Goal: Task Accomplishment & Management: Complete application form

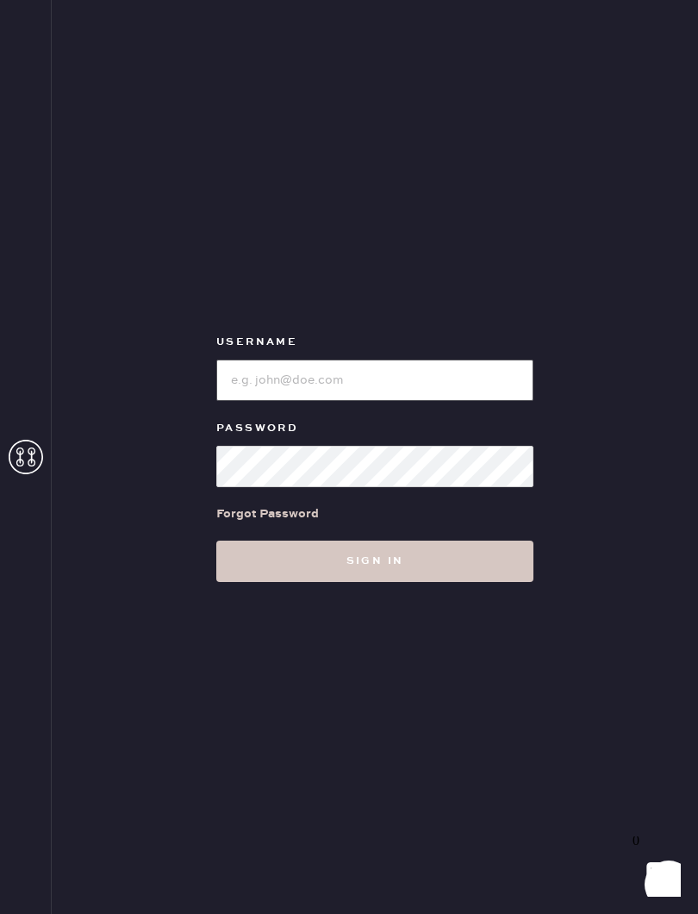
click at [390, 384] on input "loginName" at bounding box center [374, 380] width 317 height 41
type input "Bloomiesseattle"
click at [391, 565] on button "Sign in" at bounding box center [374, 561] width 317 height 41
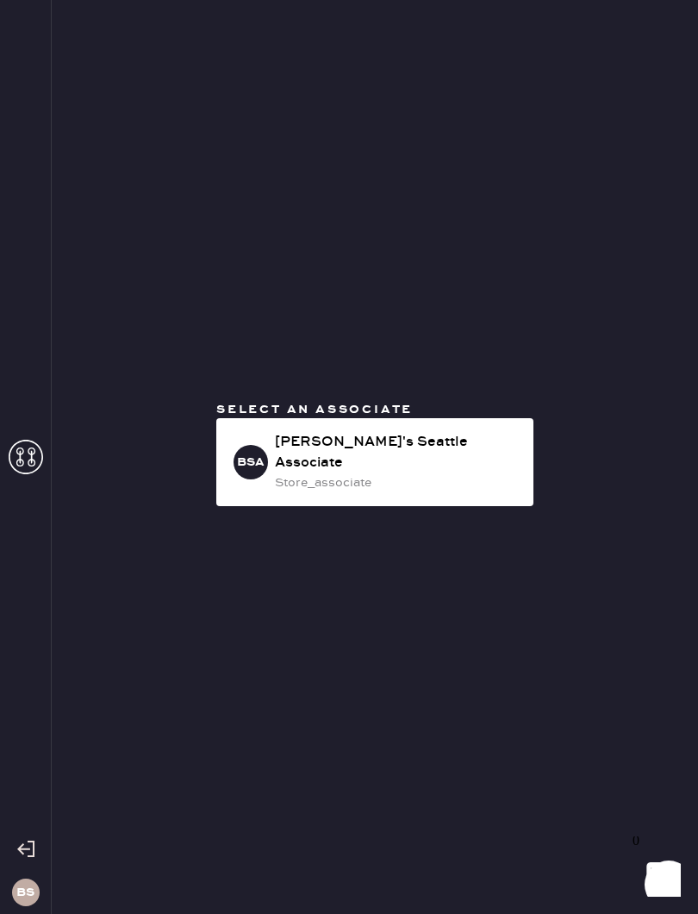
click at [454, 438] on div "BSA Bloomie's Seattle Associate store_associate" at bounding box center [374, 462] width 317 height 88
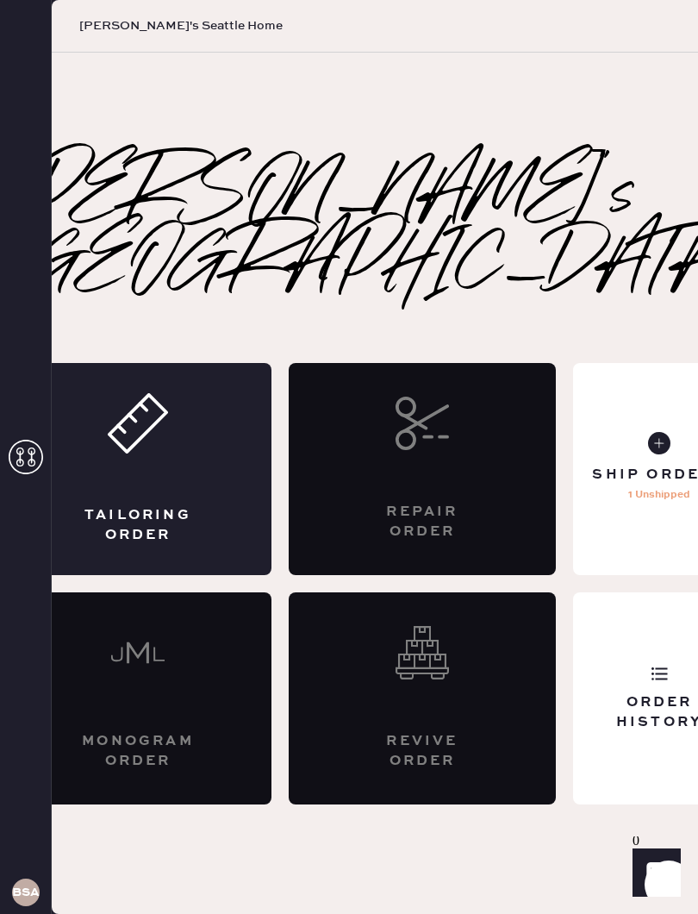
click at [193, 505] on div "Tailoring Order" at bounding box center [137, 524] width 129 height 39
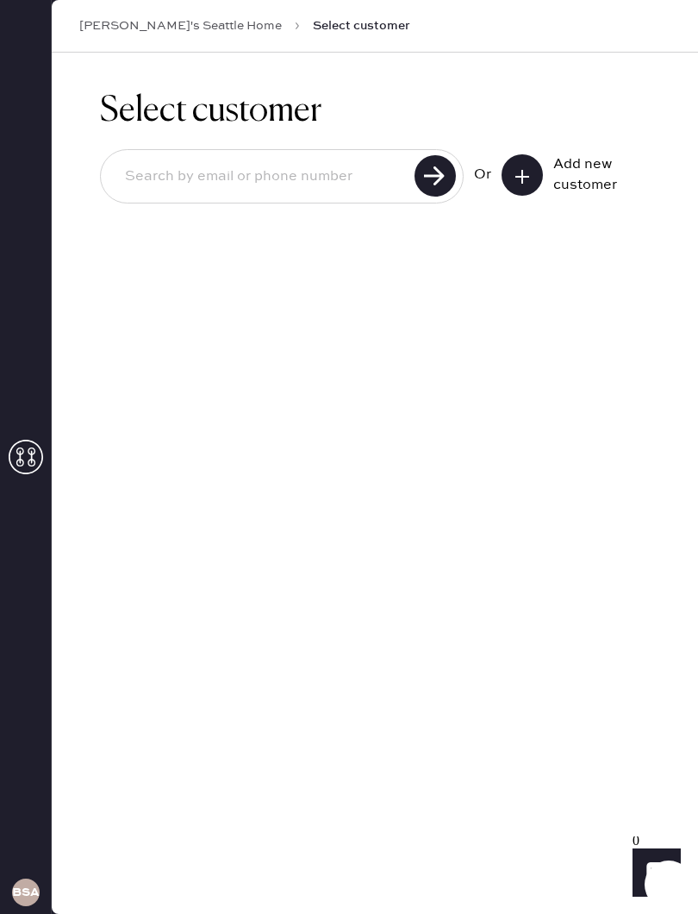
click at [185, 152] on div at bounding box center [282, 176] width 364 height 54
click at [160, 183] on input at bounding box center [260, 177] width 298 height 40
click at [172, 172] on input at bounding box center [260, 177] width 298 height 40
click at [294, 161] on input at bounding box center [260, 177] width 298 height 40
type input "3059266560"
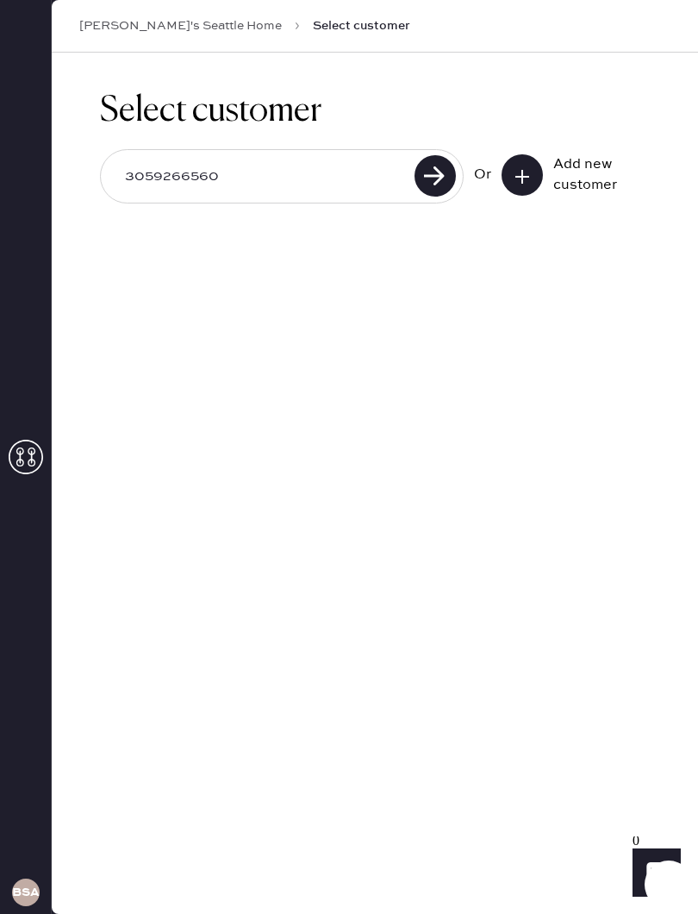
click at [439, 170] on use at bounding box center [435, 175] width 41 height 41
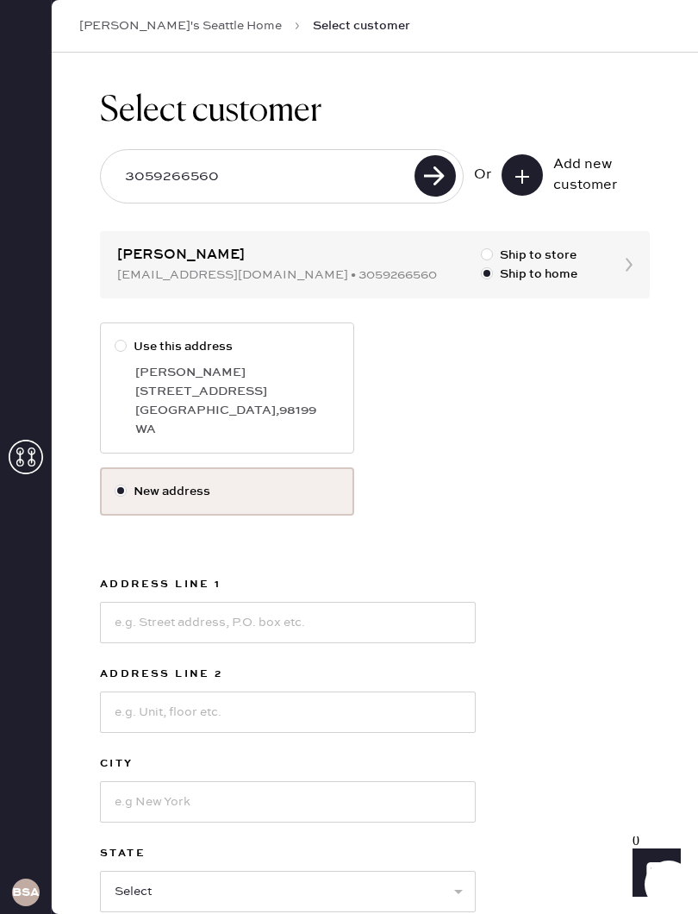
click at [129, 354] on div at bounding box center [124, 346] width 19 height 19
click at [116, 338] on input "Use this address" at bounding box center [115, 337] width 1 height 1
radio input "true"
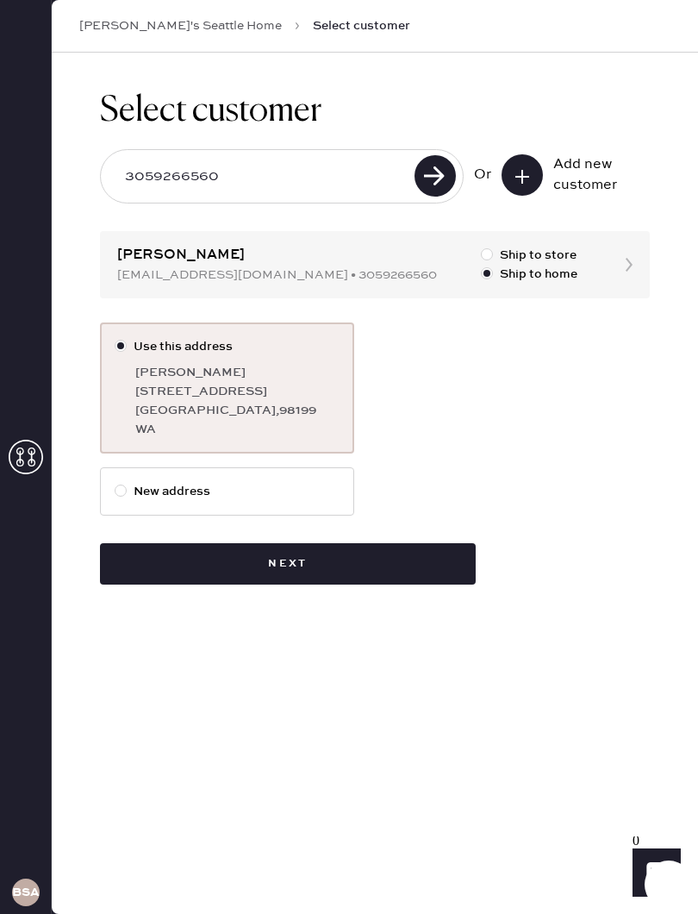
click at [347, 561] on button "Next" at bounding box center [288, 563] width 376 height 41
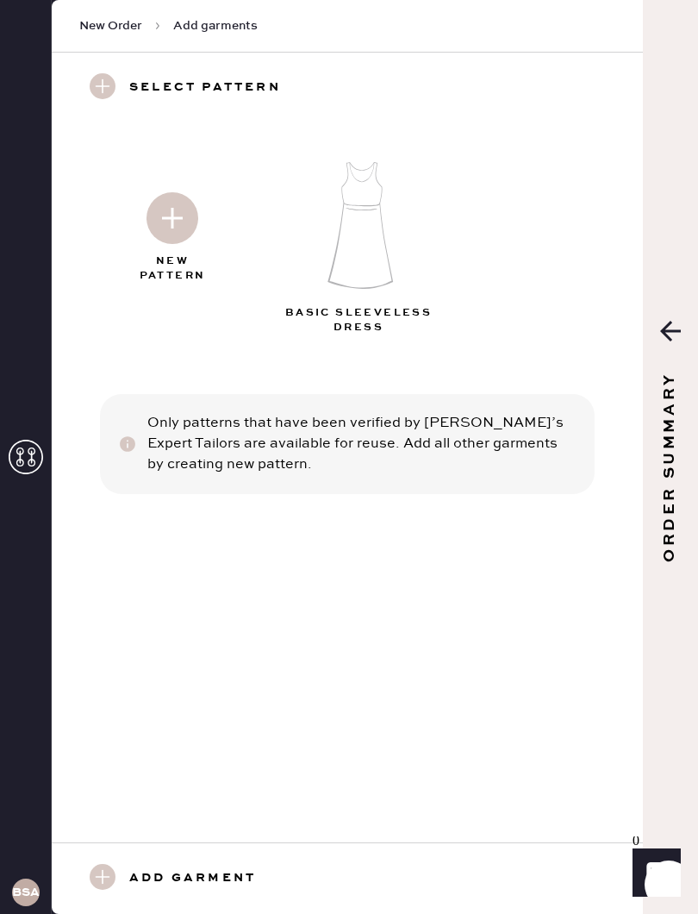
click at [163, 215] on img at bounding box center [173, 218] width 52 height 52
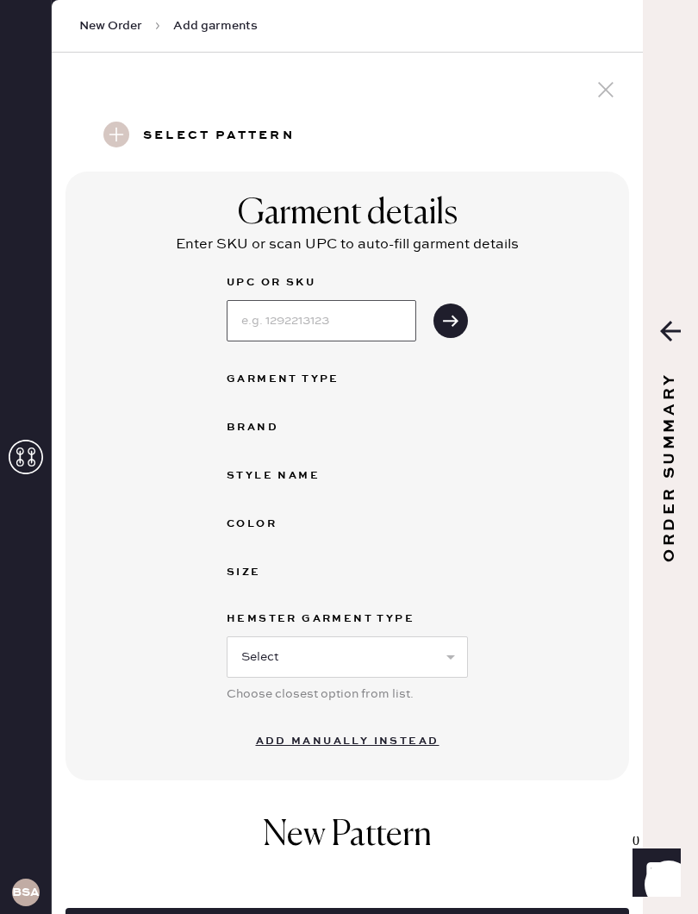
click at [308, 309] on input at bounding box center [322, 320] width 190 height 41
type input "F"
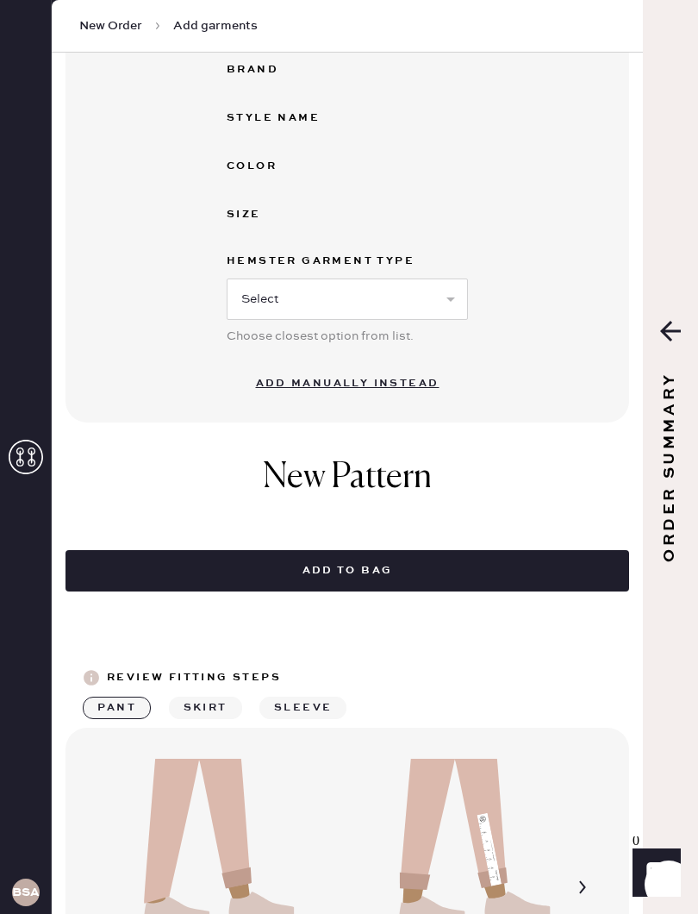
scroll to position [376, 0]
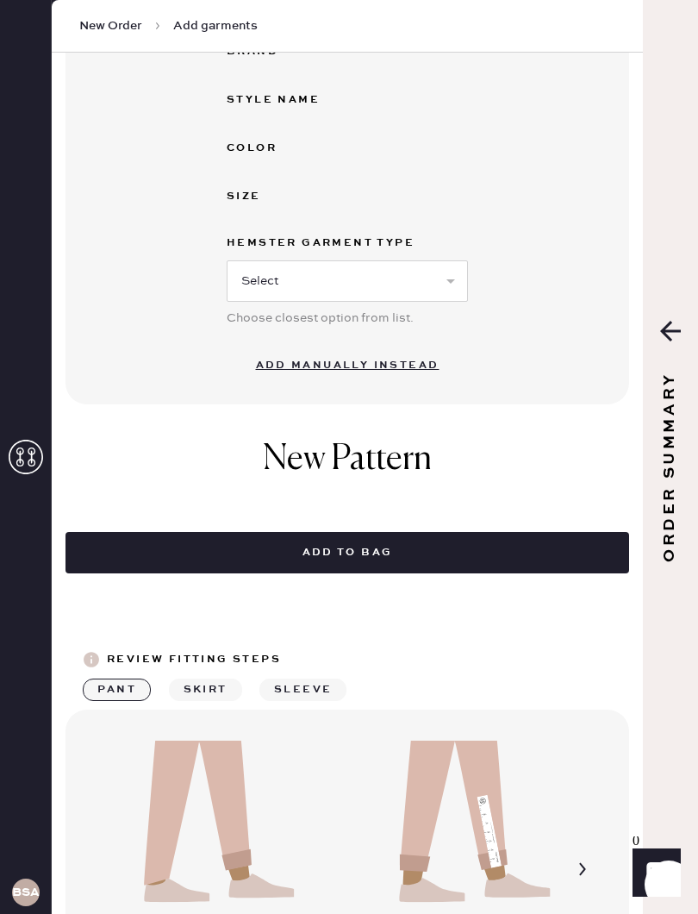
click at [407, 372] on button "Add manually instead" at bounding box center [348, 365] width 204 height 34
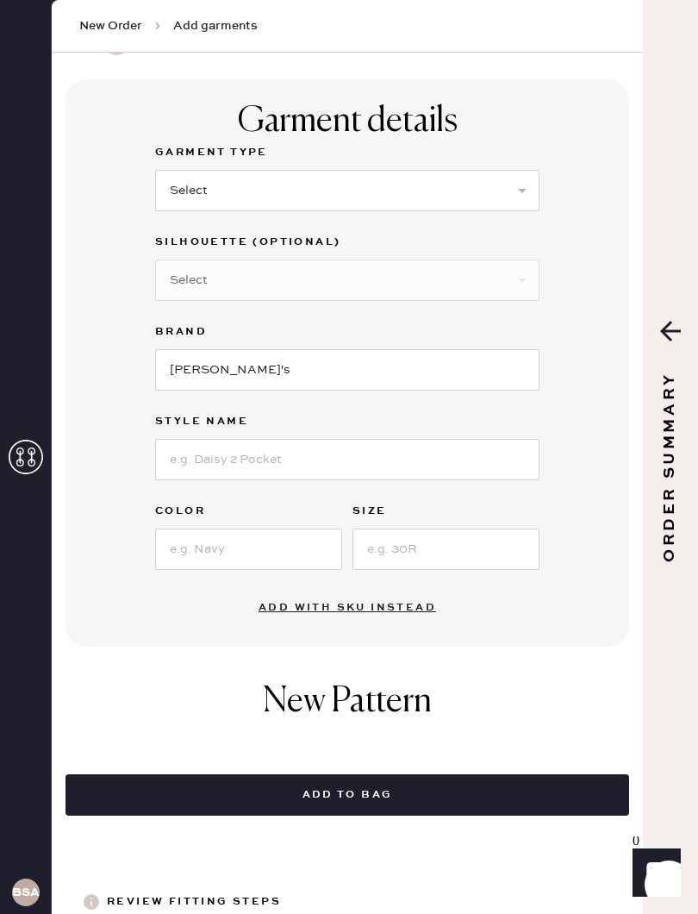
scroll to position [60, 0]
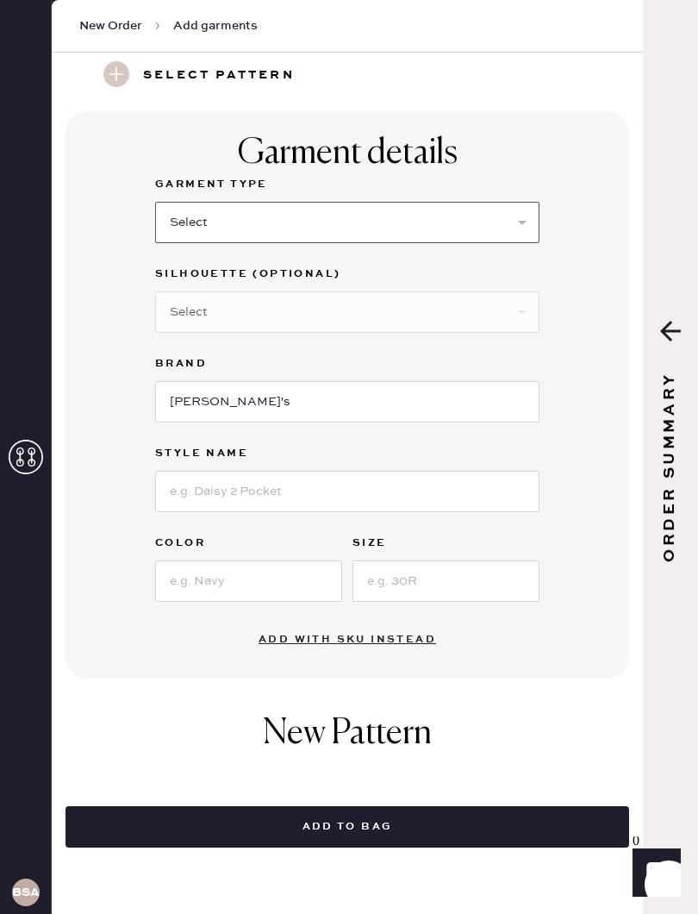
click at [444, 207] on select "Select Basic Skirt Jeans Leggings Pants Shorts Basic Sleeved Dress Basic Sleeve…" at bounding box center [347, 222] width 385 height 41
select select "2"
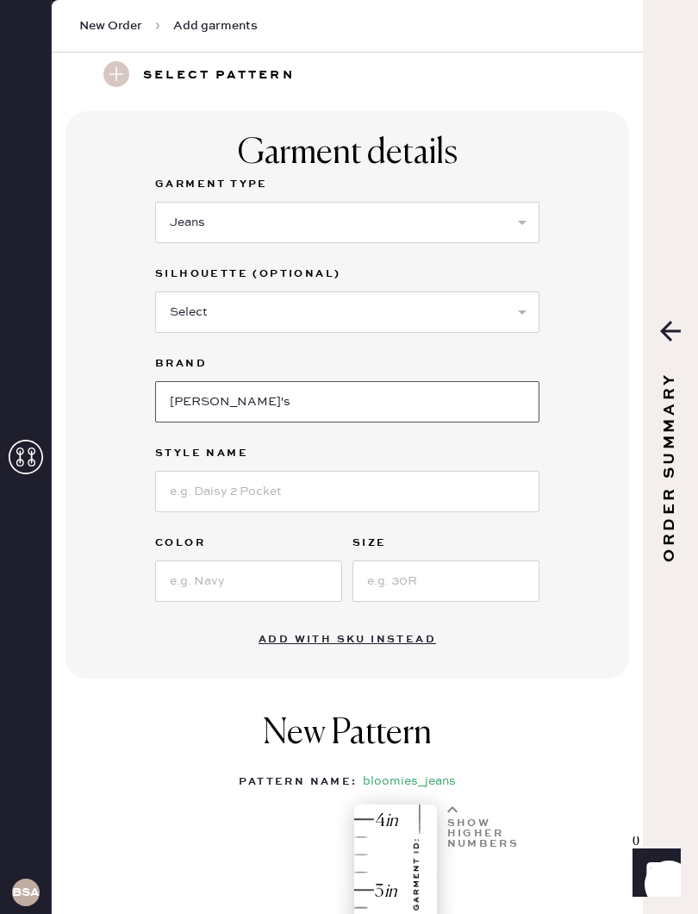
click at [389, 410] on input "[PERSON_NAME]'s" at bounding box center [347, 401] width 385 height 41
type input "B"
type input "Frame"
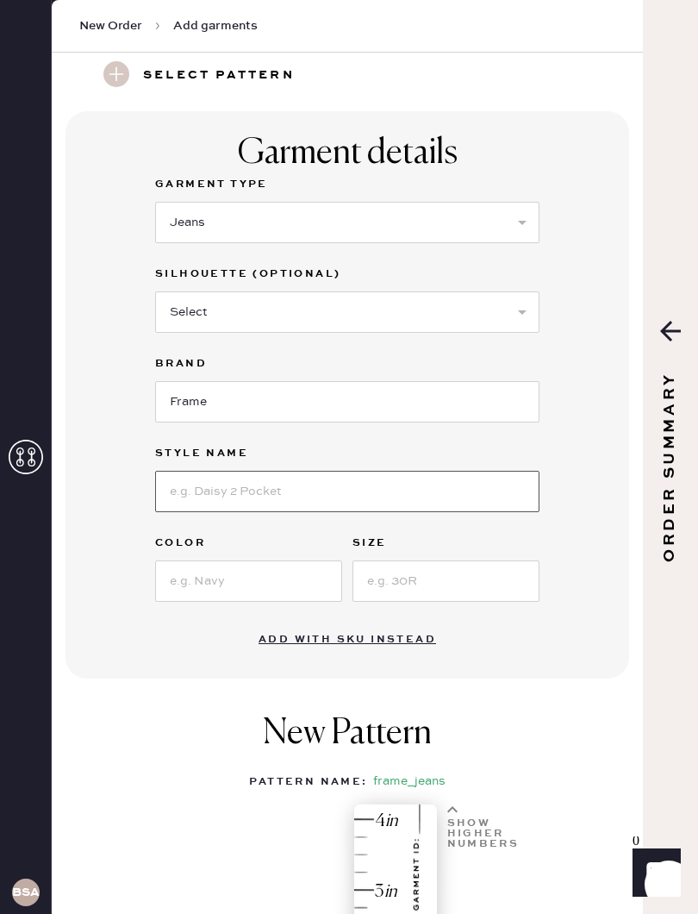
click at [379, 497] on input at bounding box center [347, 491] width 385 height 41
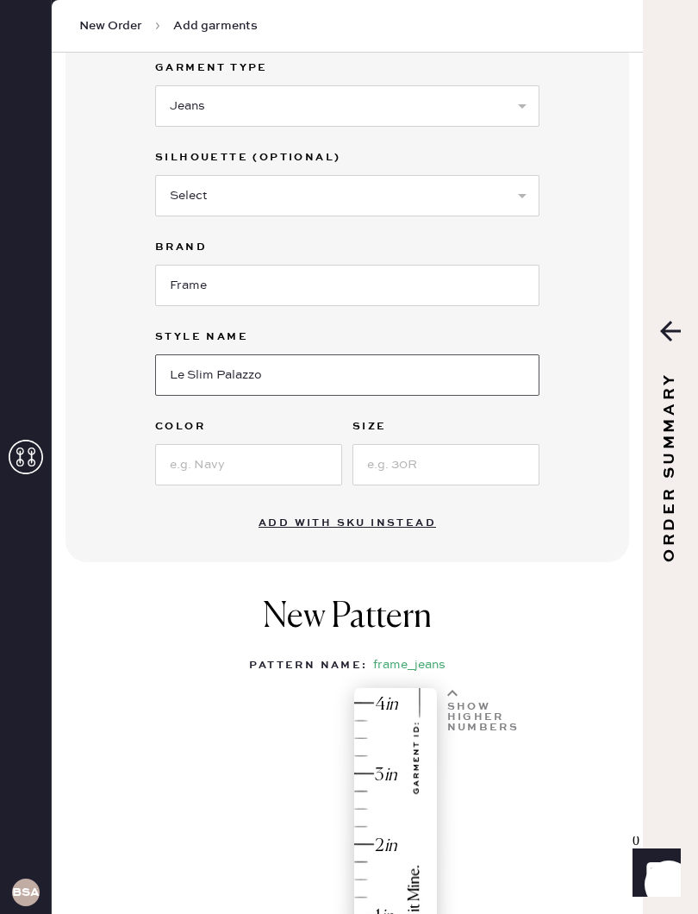
scroll to position [202, 0]
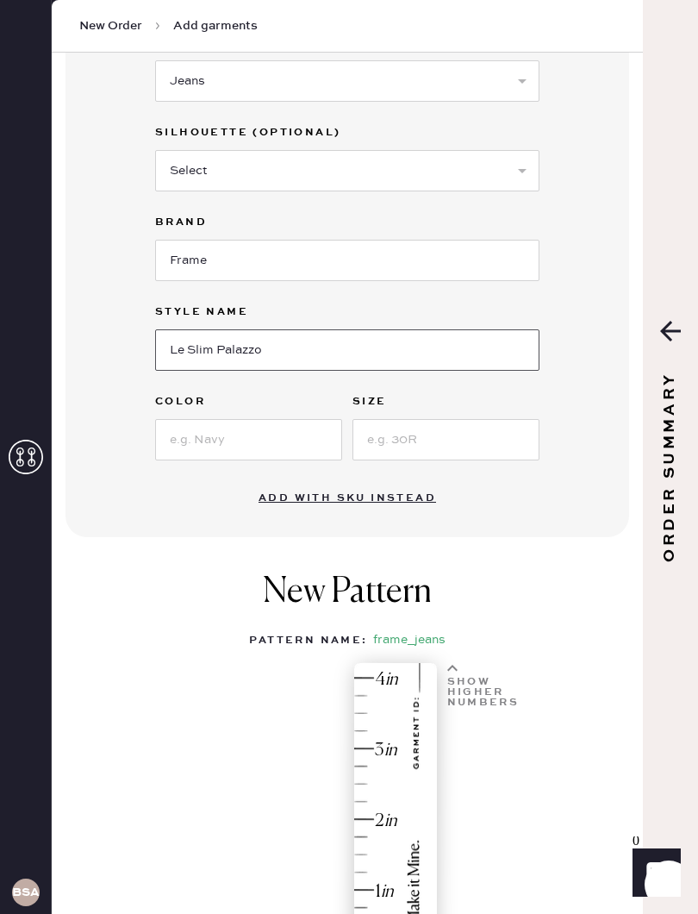
type input "Le Slim Palazzo"
click at [273, 441] on input at bounding box center [248, 439] width 187 height 41
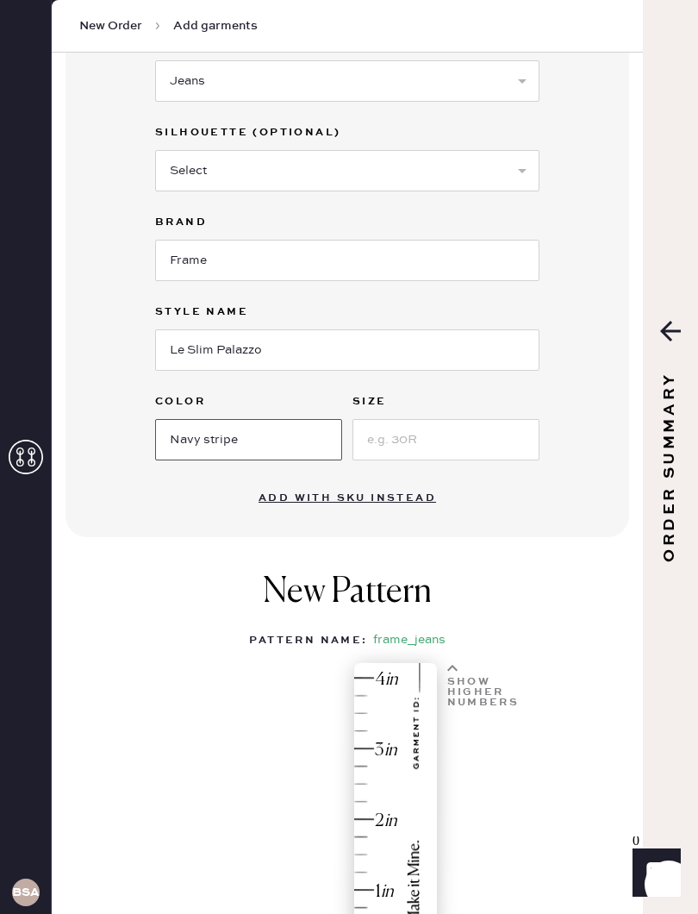
type input "Navy stripe"
click at [465, 434] on input at bounding box center [446, 439] width 187 height 41
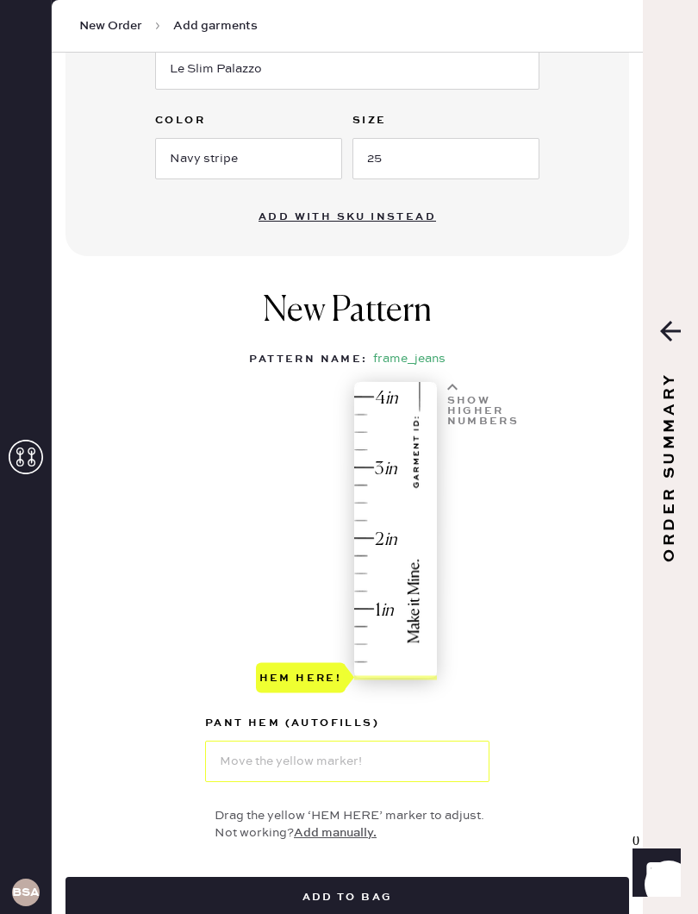
scroll to position [529, 0]
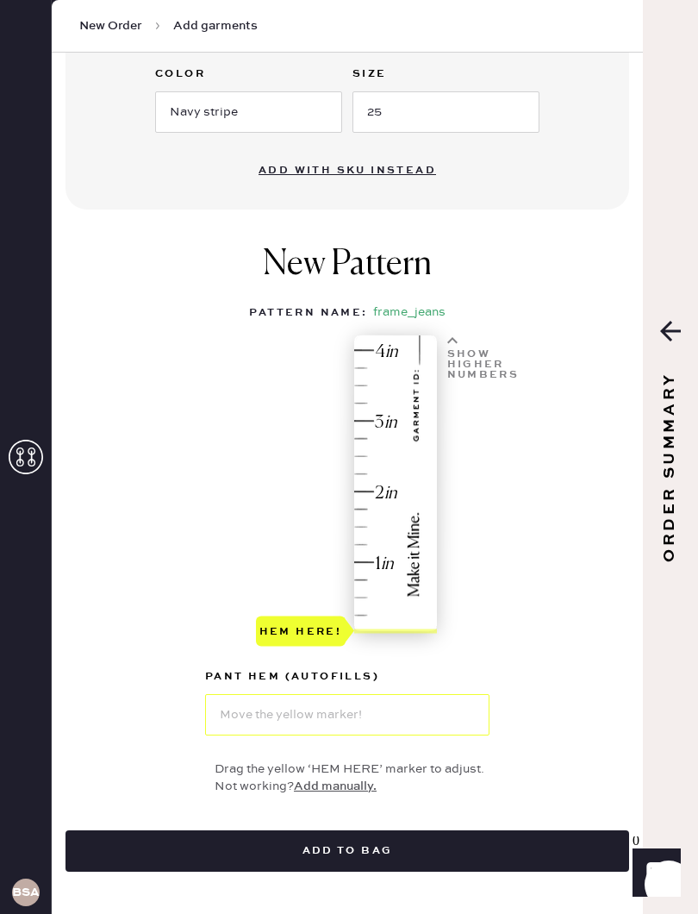
type input "25"
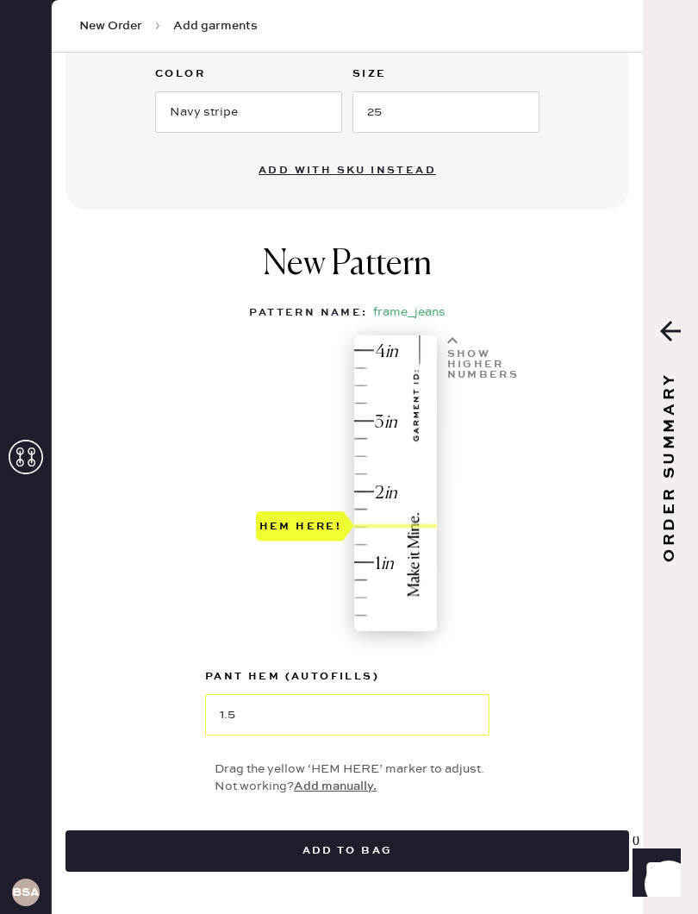
type input "1.75"
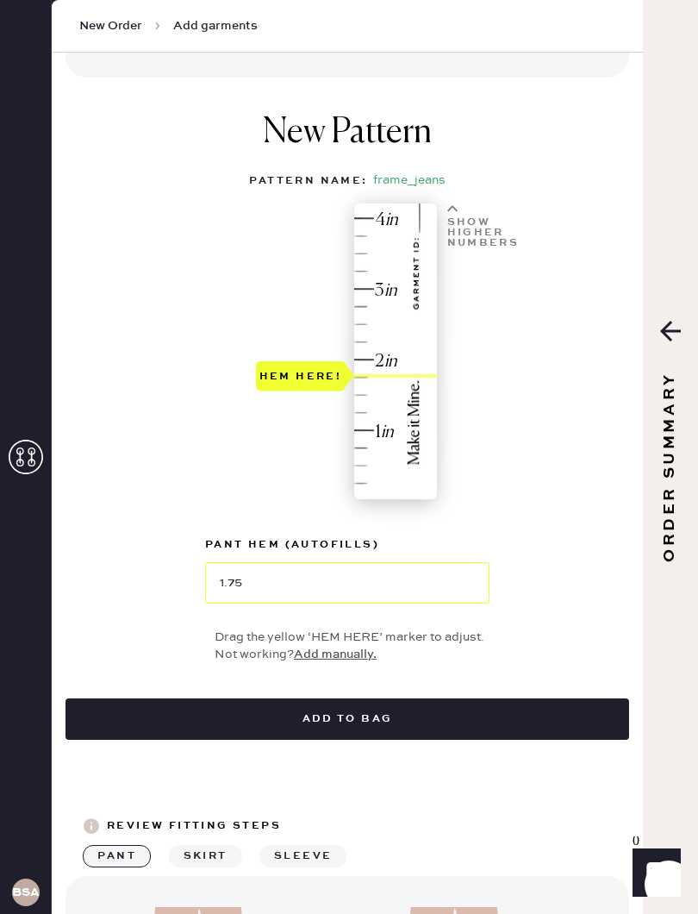
scroll to position [658, 0]
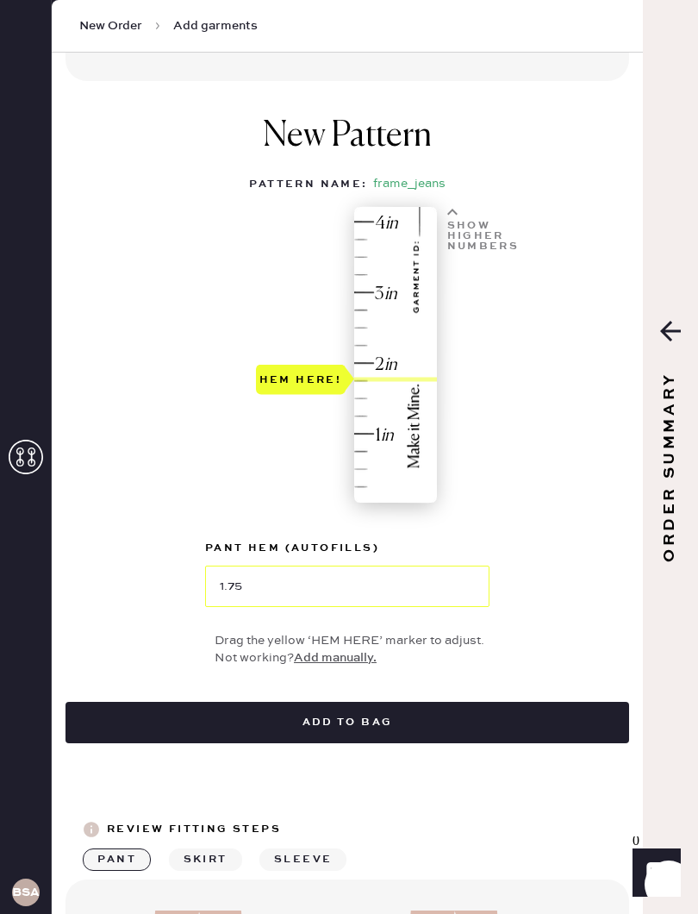
click at [385, 722] on button "Add to bag" at bounding box center [348, 722] width 564 height 41
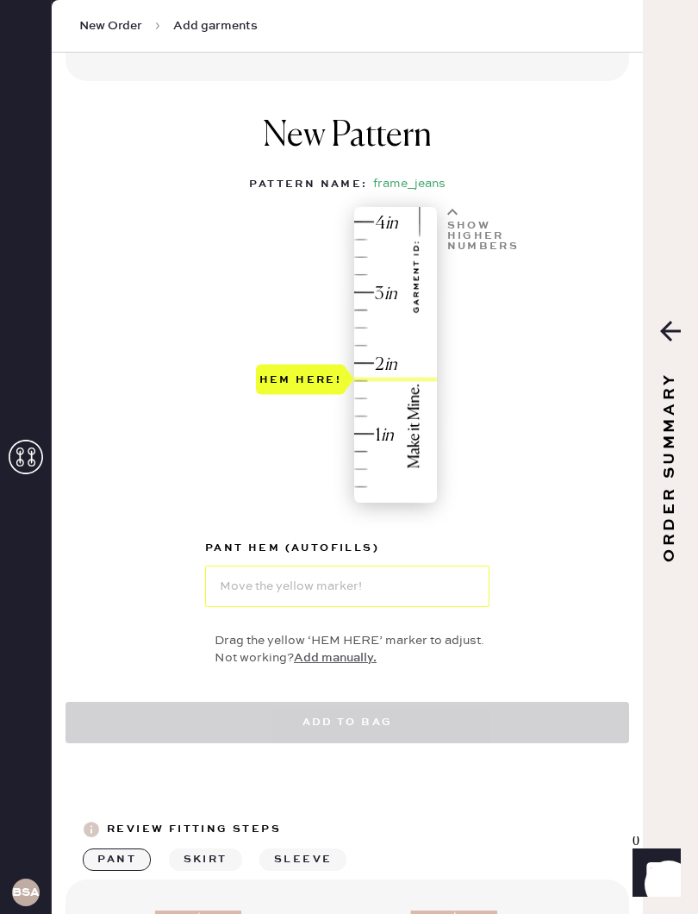
scroll to position [649, 0]
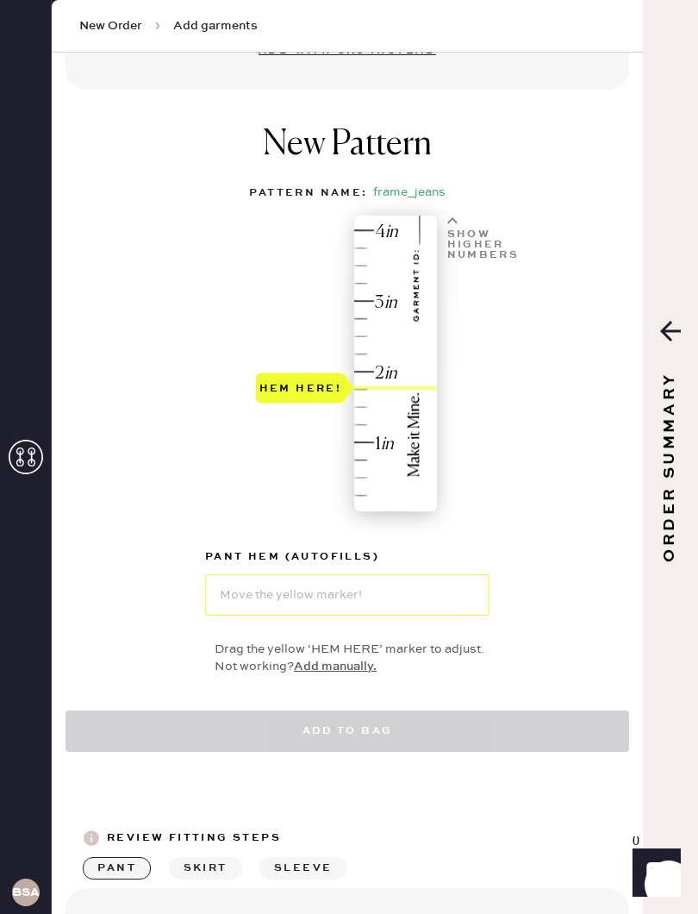
select select "2"
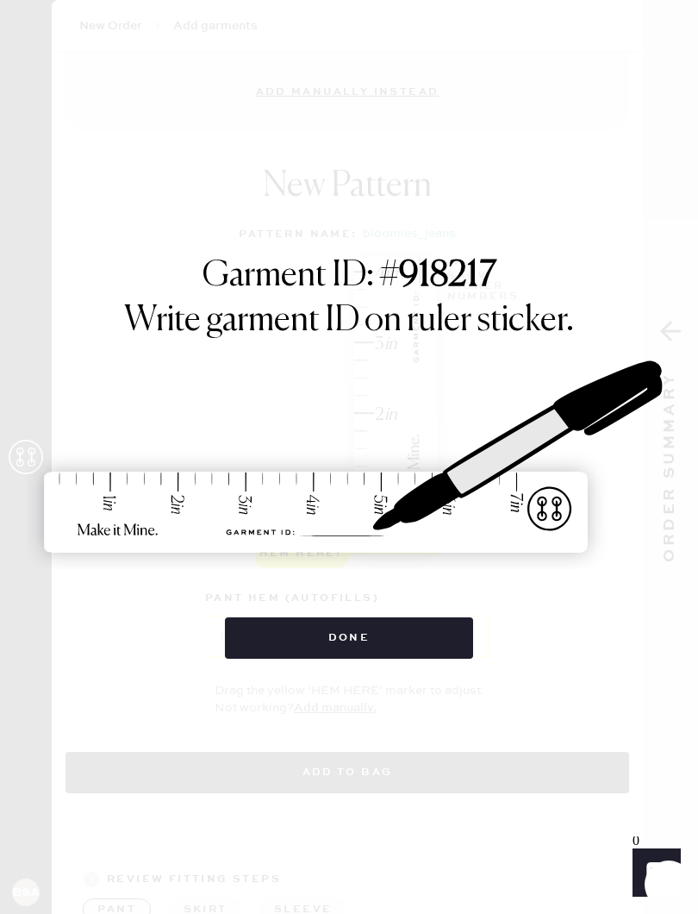
click at [344, 629] on button "Done" at bounding box center [349, 637] width 249 height 41
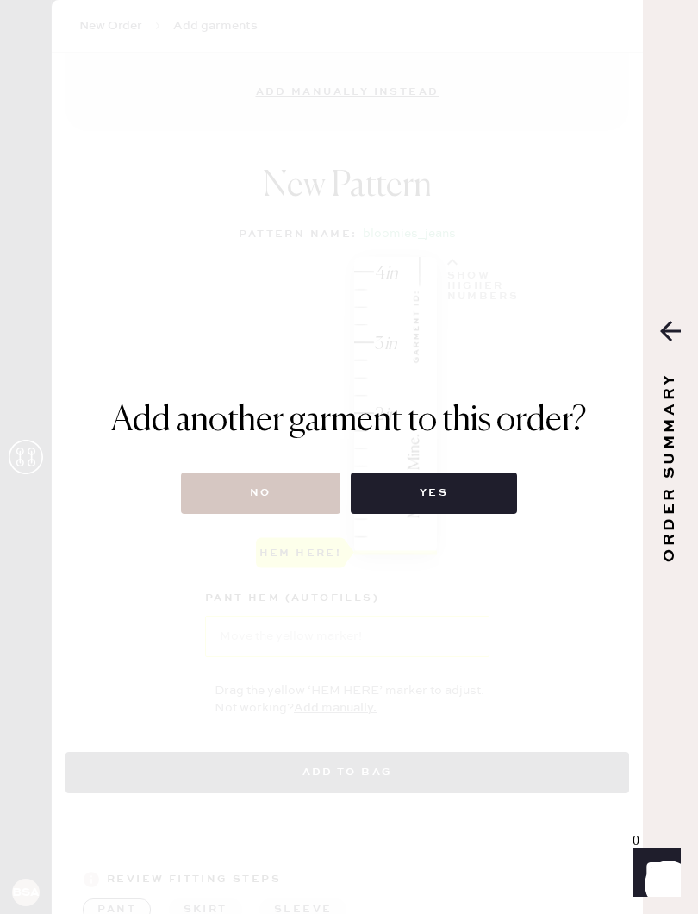
click at [225, 484] on button "No" at bounding box center [261, 493] width 160 height 41
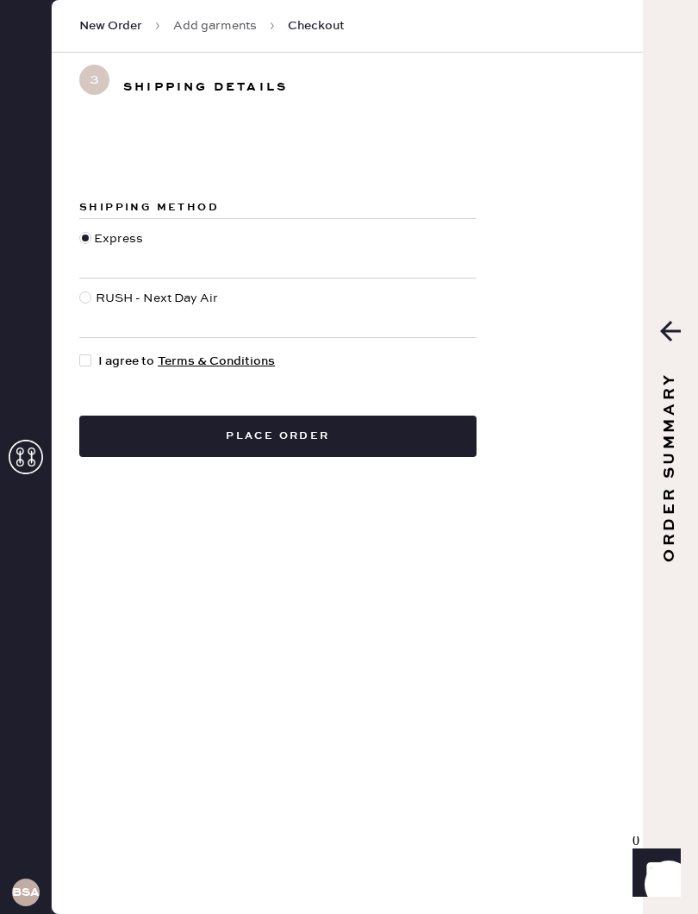
click at [94, 291] on div at bounding box center [87, 308] width 16 height 38
click at [80, 290] on input "RUSH - Next Day Air" at bounding box center [79, 289] width 1 height 1
radio input "true"
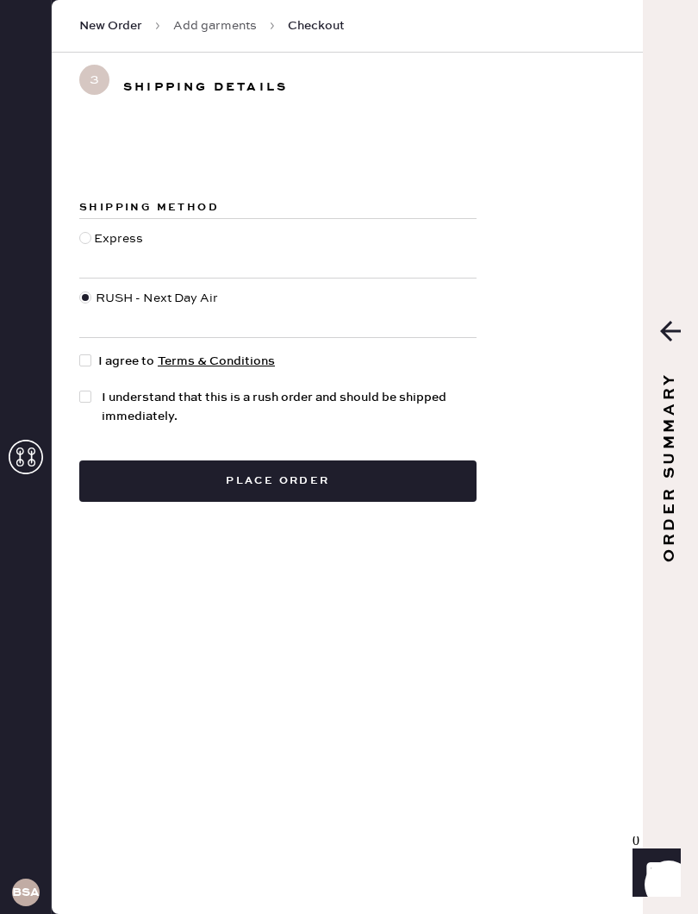
click at [96, 360] on div at bounding box center [88, 361] width 19 height 19
click at [80, 353] on input "I agree to Terms & Conditions" at bounding box center [79, 352] width 1 height 1
checkbox input "true"
click at [103, 407] on span "I understand that this is a rush order and should be shipped immediately." at bounding box center [289, 407] width 375 height 38
click at [80, 389] on input "I understand that this is a rush order and should be shipped immediately." at bounding box center [79, 388] width 1 height 1
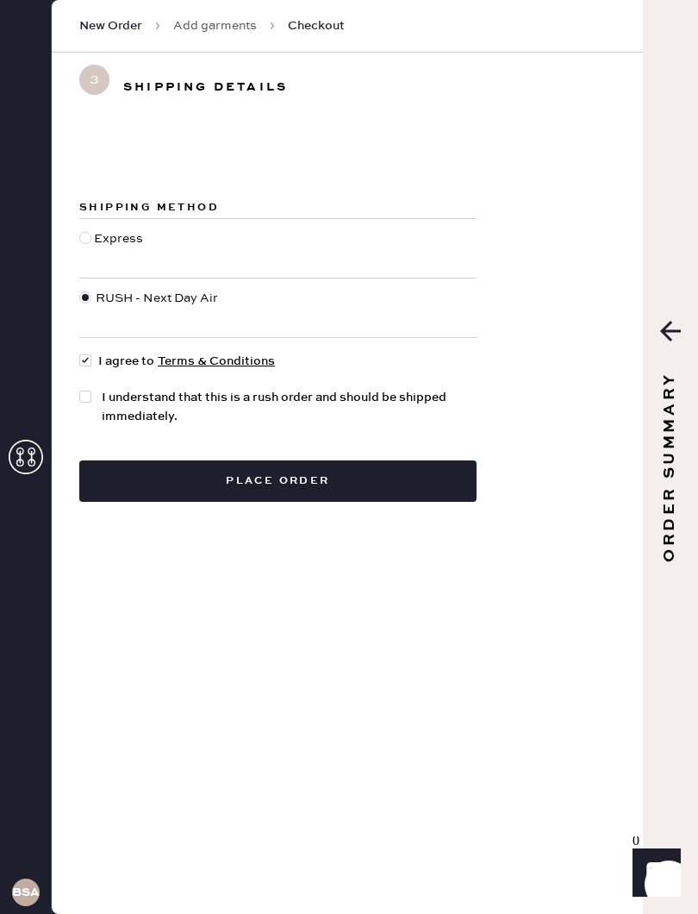
checkbox input "true"
click at [138, 473] on button "Place order" at bounding box center [277, 480] width 397 height 41
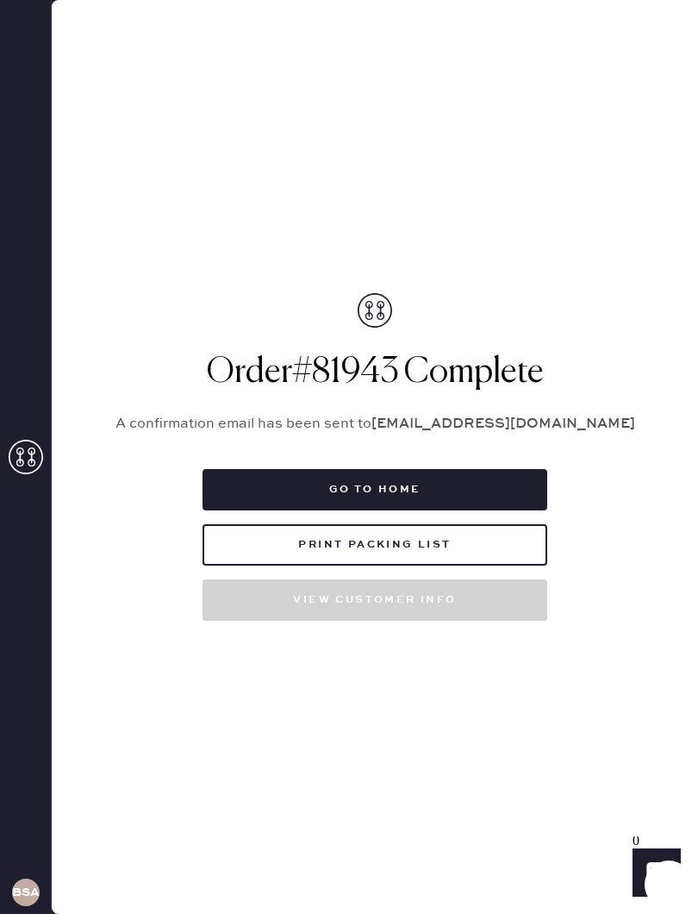
click at [467, 547] on button "Print Packing List" at bounding box center [375, 544] width 345 height 41
click at [369, 547] on button "Print Packing List" at bounding box center [375, 544] width 345 height 41
